Goal: Navigation & Orientation: Find specific page/section

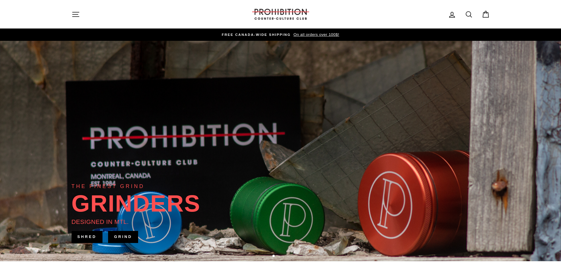
click at [62, 17] on div "Site navigation PROHIBITION COUNTER-CULTURE CLUB Log in Search Cart" at bounding box center [280, 14] width 441 height 17
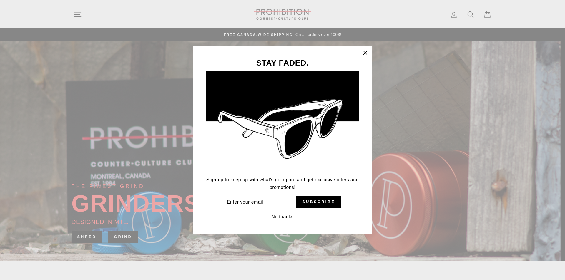
click at [364, 55] on icon "button" at bounding box center [365, 53] width 8 height 8
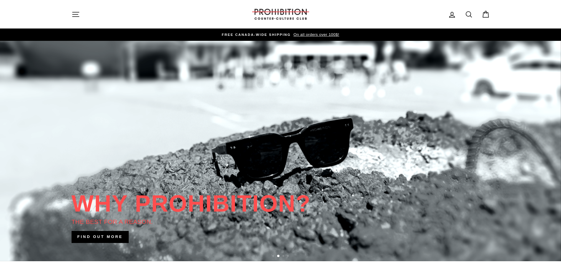
click at [74, 14] on icon "button" at bounding box center [76, 14] width 8 height 8
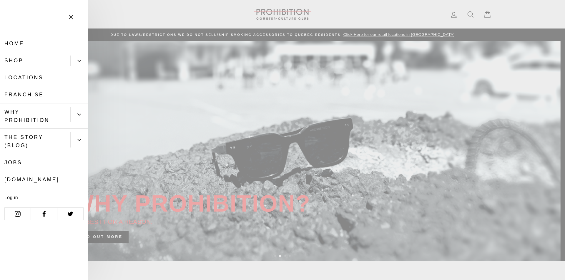
click at [80, 61] on icon "Primary" at bounding box center [79, 60] width 3 height 1
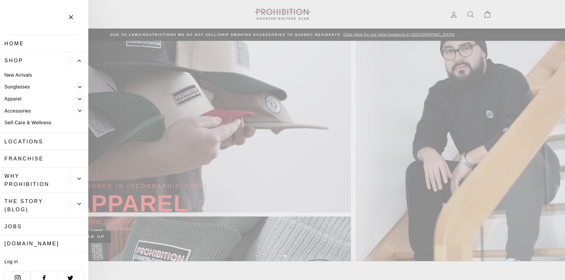
click at [77, 110] on span "Primary" at bounding box center [80, 111] width 8 height 8
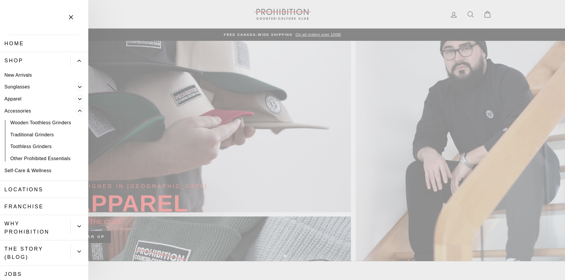
click at [63, 162] on link "Other Prohibited Essentials" at bounding box center [44, 159] width 88 height 12
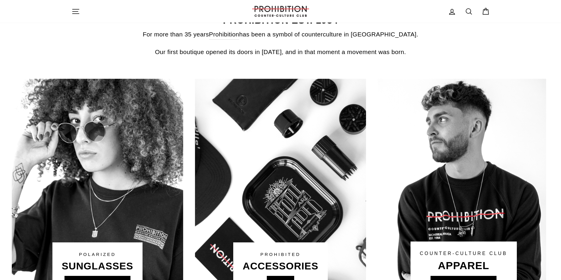
scroll to position [324, 0]
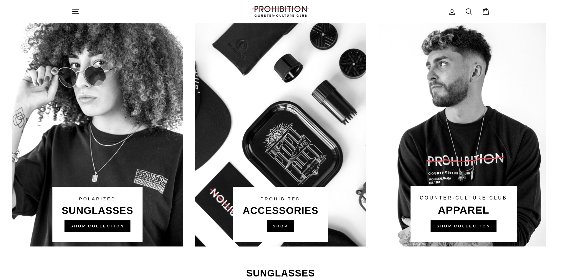
click at [280, 223] on link at bounding box center [280, 135] width 171 height 224
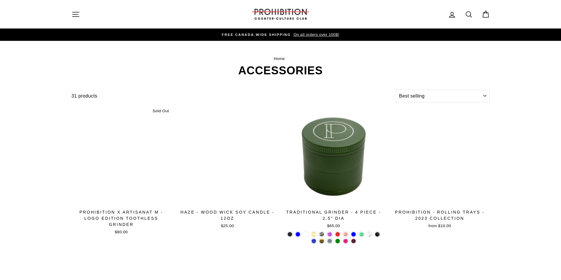
select select "best-selling"
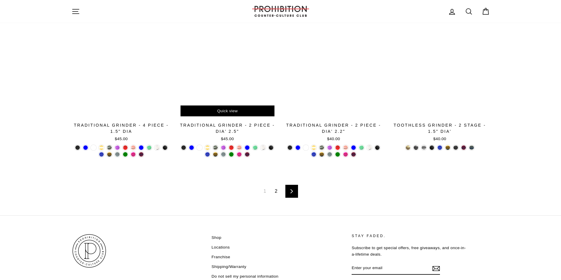
scroll to position [971, 0]
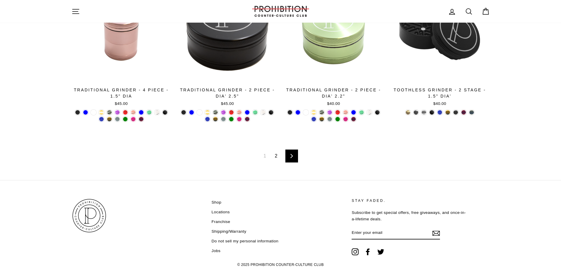
click at [277, 155] on link "2" at bounding box center [276, 156] width 10 height 9
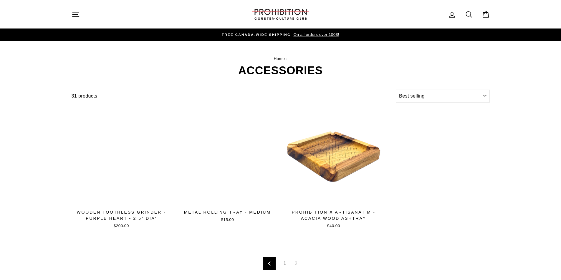
select select "best-selling"
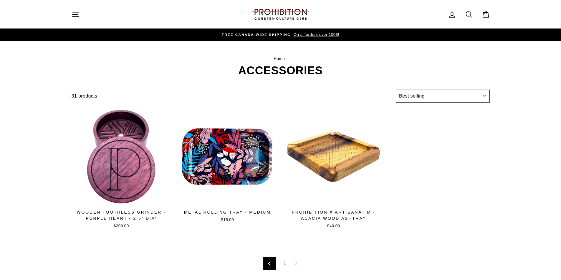
click at [408, 97] on select "Sort Featured Best selling Alphabetically, A-Z Alphabetically, Z-A Price, low t…" at bounding box center [443, 96] width 94 height 13
click at [72, 17] on icon "button" at bounding box center [76, 14] width 8 height 8
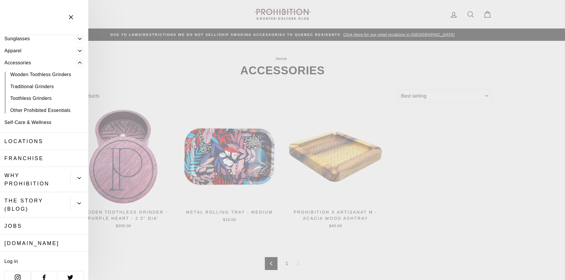
scroll to position [58, 0]
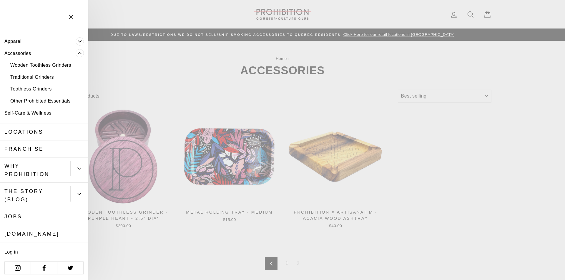
click at [57, 231] on link "[DOMAIN_NAME]" at bounding box center [44, 234] width 88 height 17
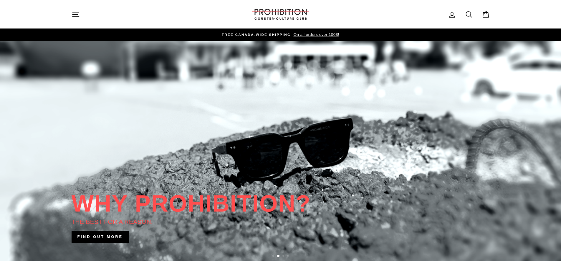
click at [77, 12] on icon "button" at bounding box center [75, 14] width 6 height 4
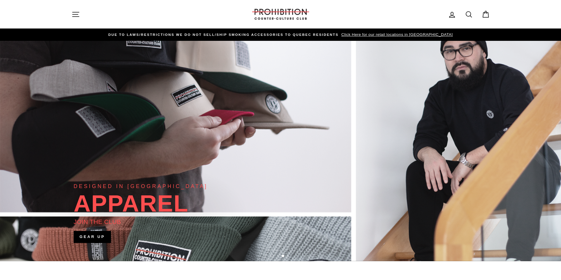
click at [467, 14] on icon at bounding box center [468, 14] width 8 height 8
